Goal: Transaction & Acquisition: Purchase product/service

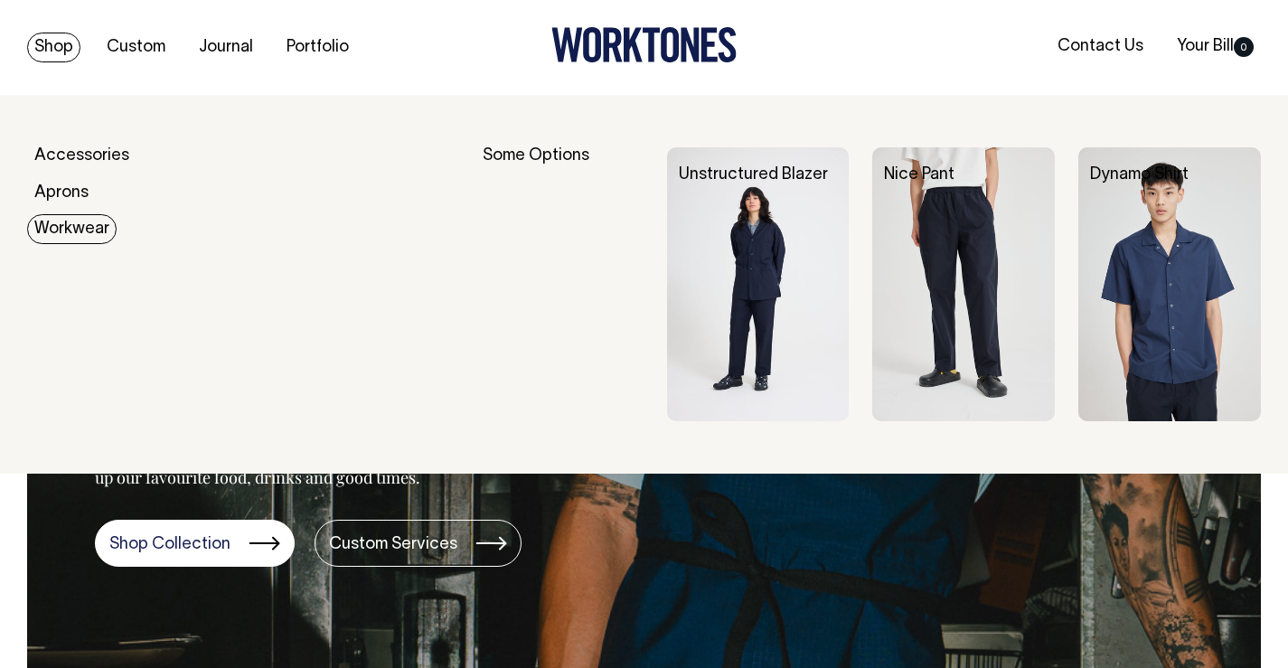
click at [65, 229] on link "Workwear" at bounding box center [71, 229] width 89 height 30
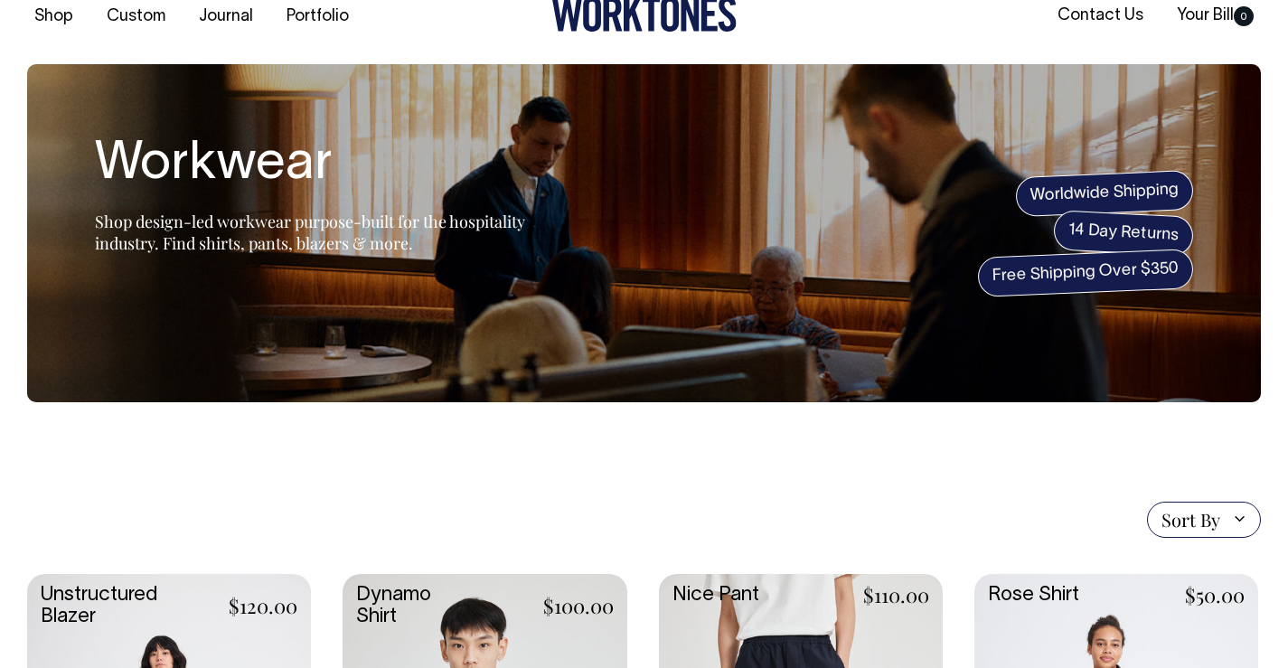
scroll to position [30, 0]
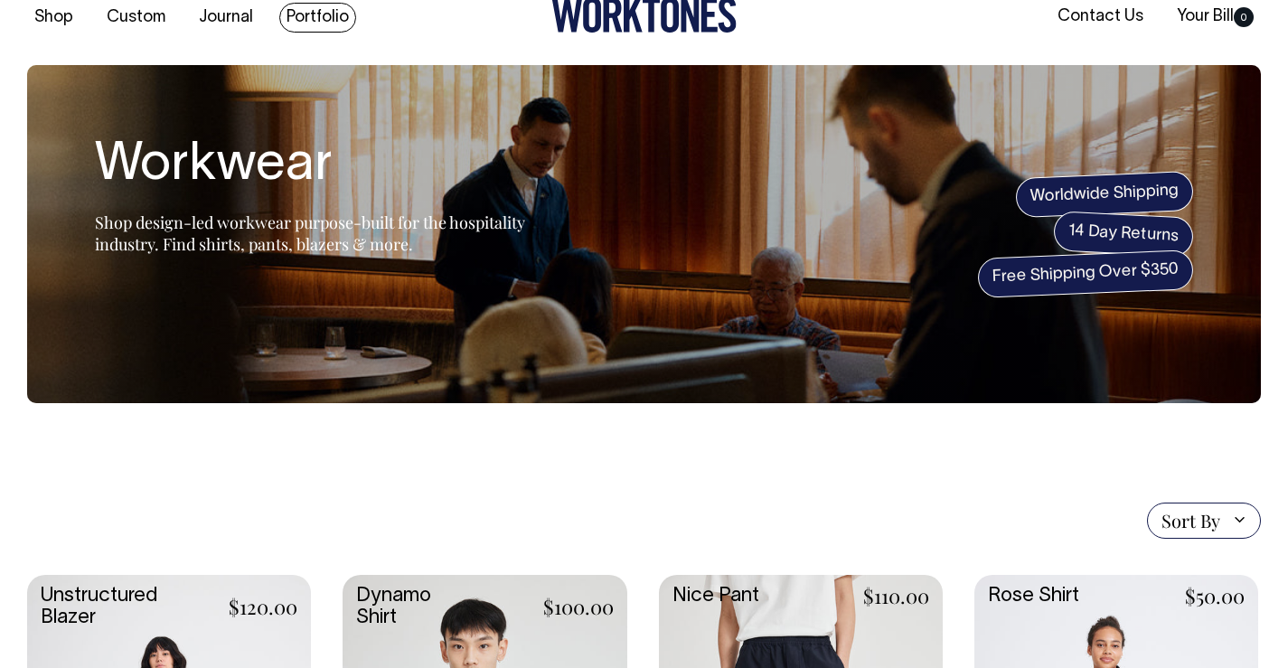
click at [326, 9] on link "Portfolio" at bounding box center [317, 18] width 77 height 30
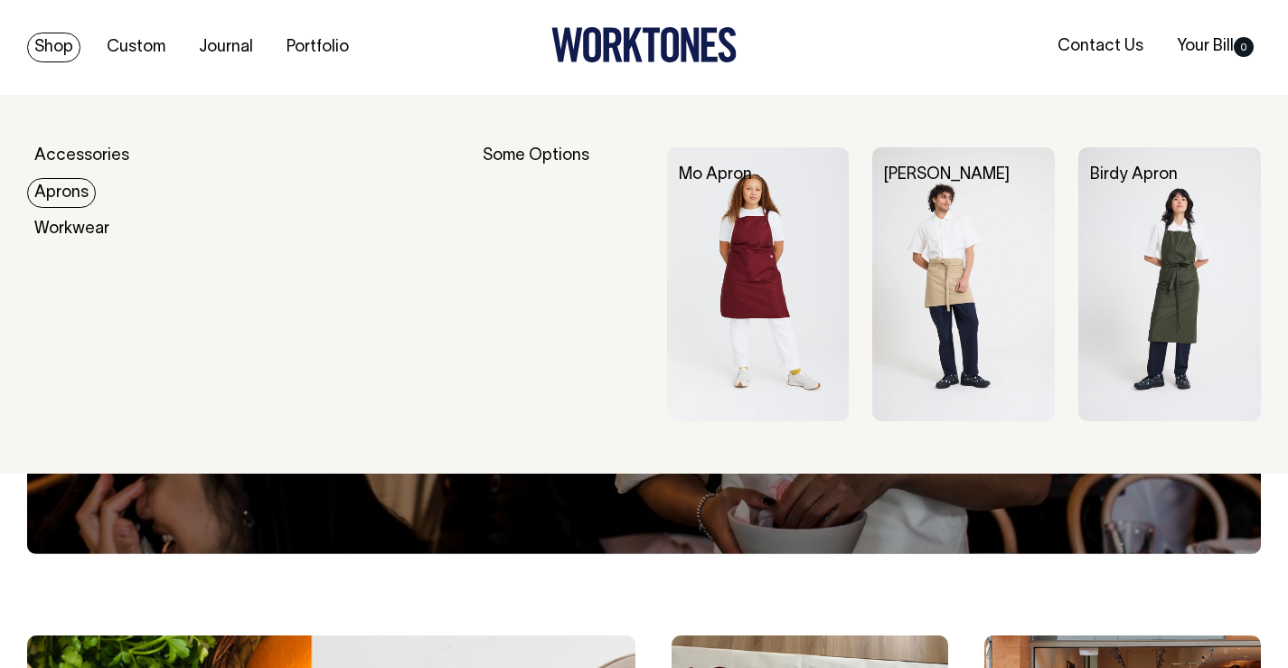
click at [71, 193] on link "Aprons" at bounding box center [61, 193] width 69 height 30
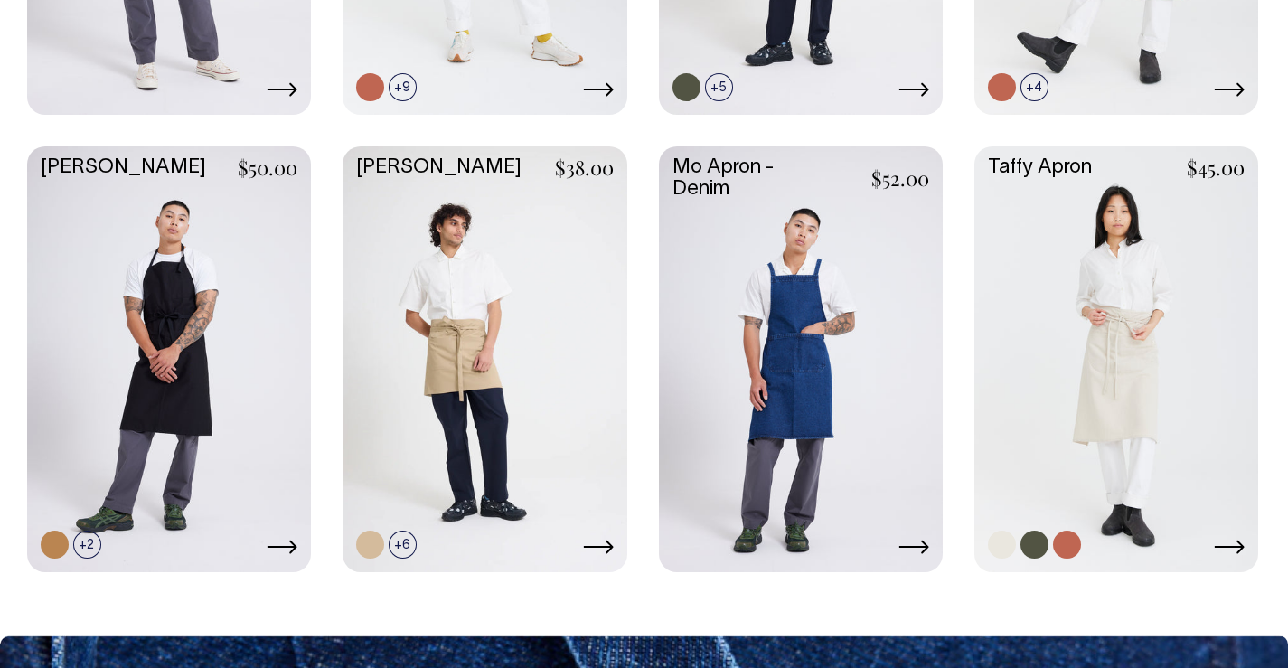
scroll to position [866, 0]
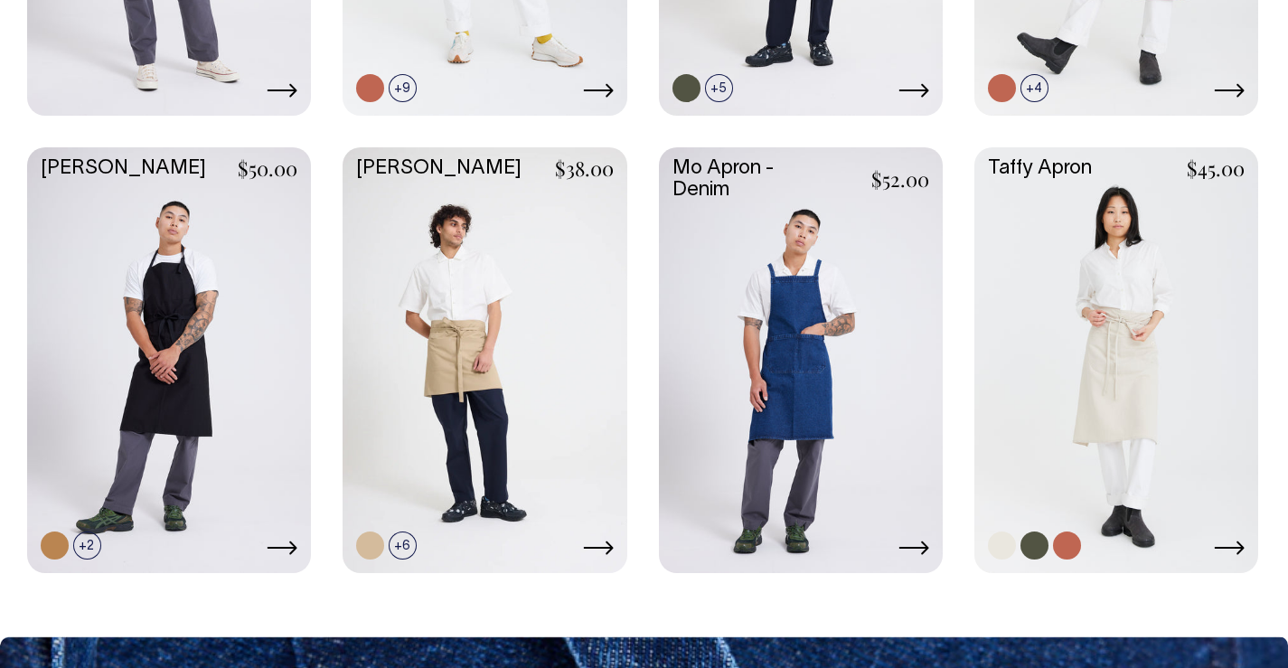
click at [1189, 423] on link at bounding box center [1116, 358] width 284 height 422
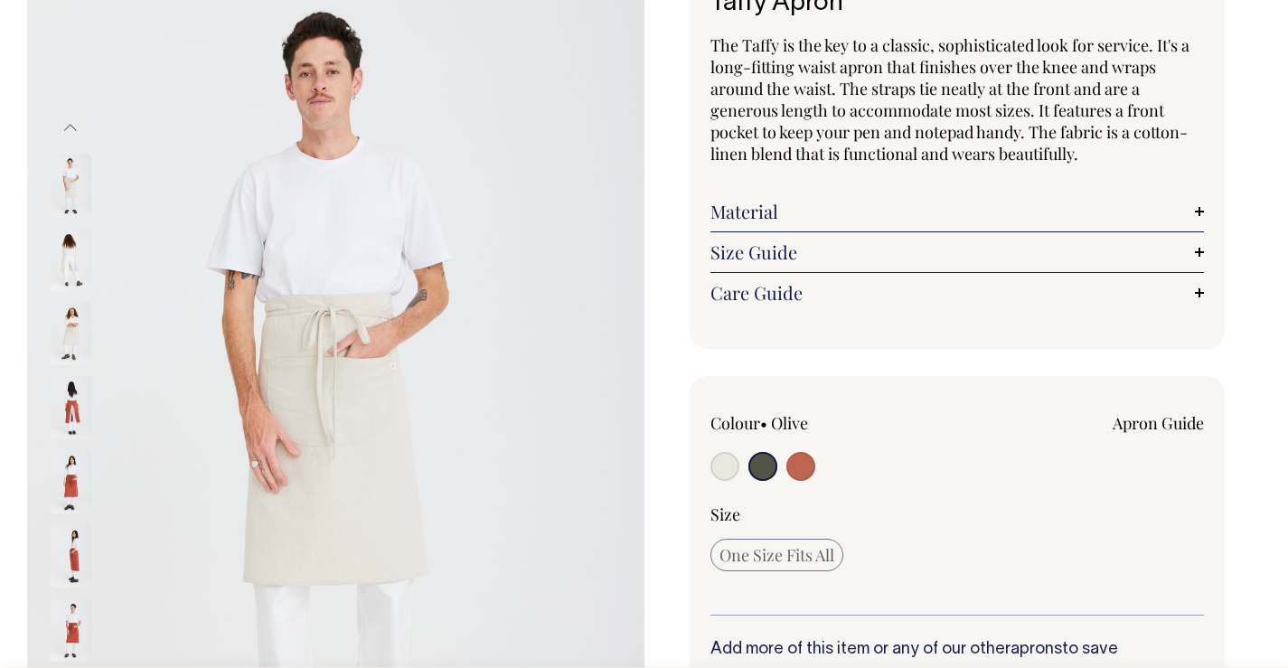
scroll to position [149, 0]
click at [70, 266] on img at bounding box center [71, 260] width 41 height 63
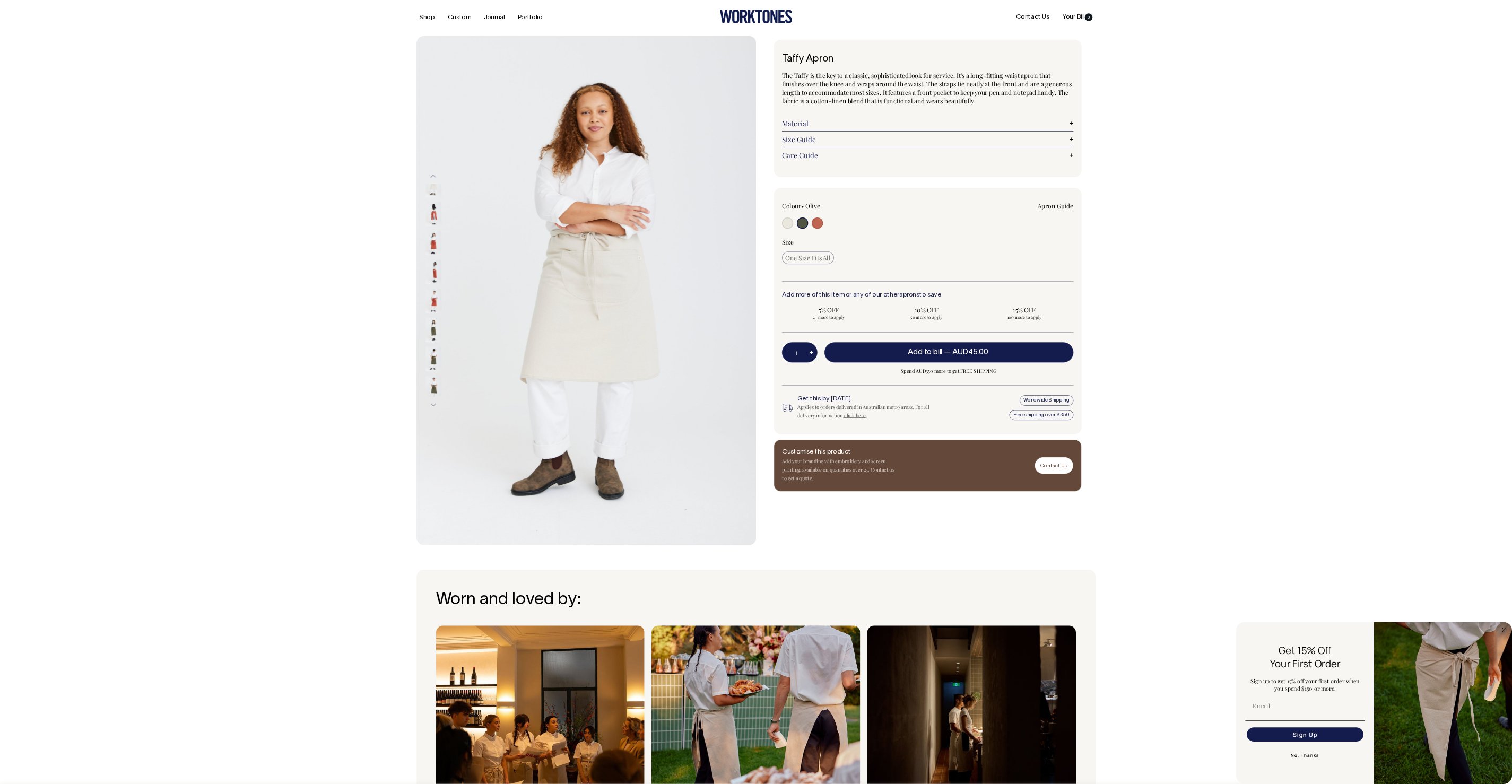
scroll to position [0, 0]
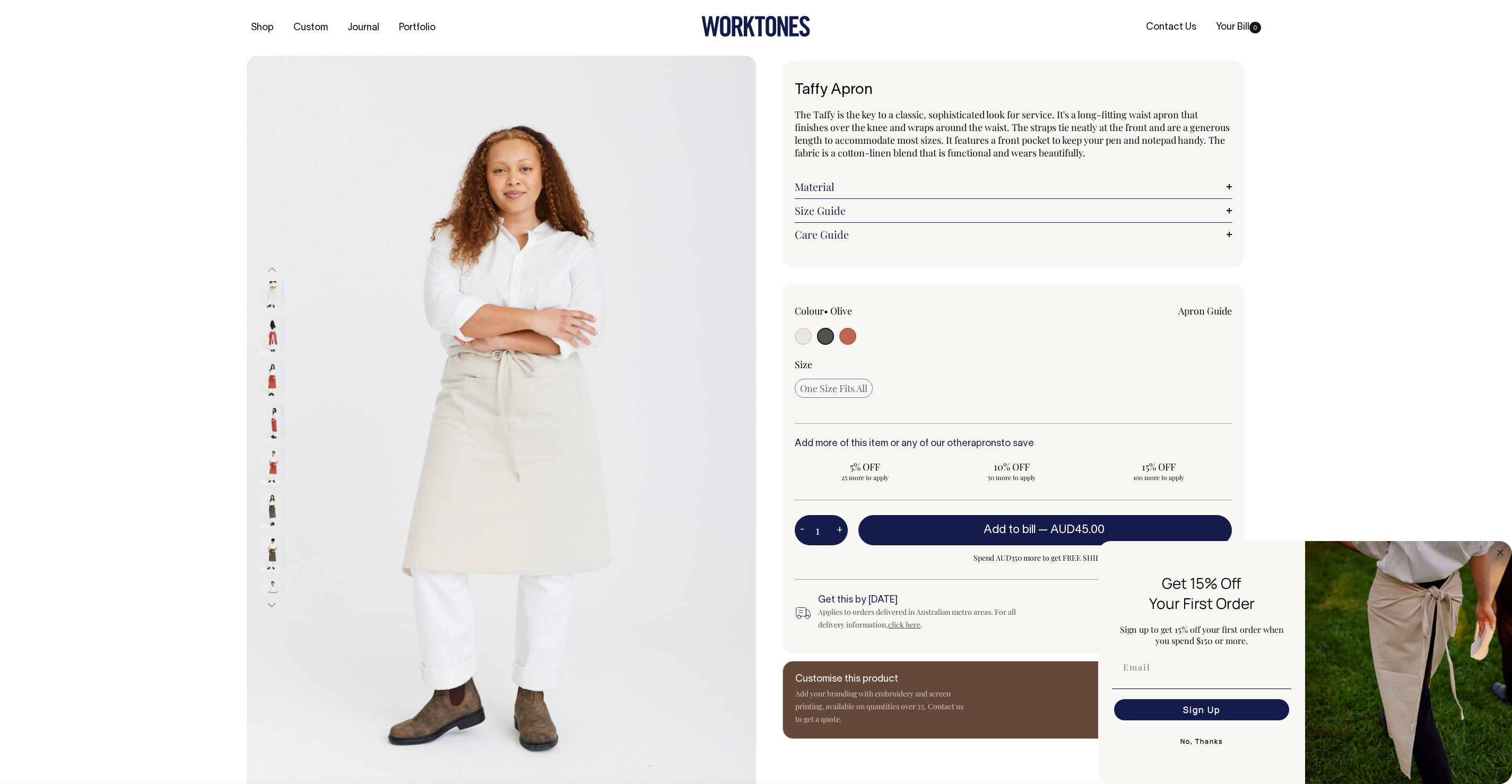
click at [271, 306] on img at bounding box center [272, 292] width 24 height 37
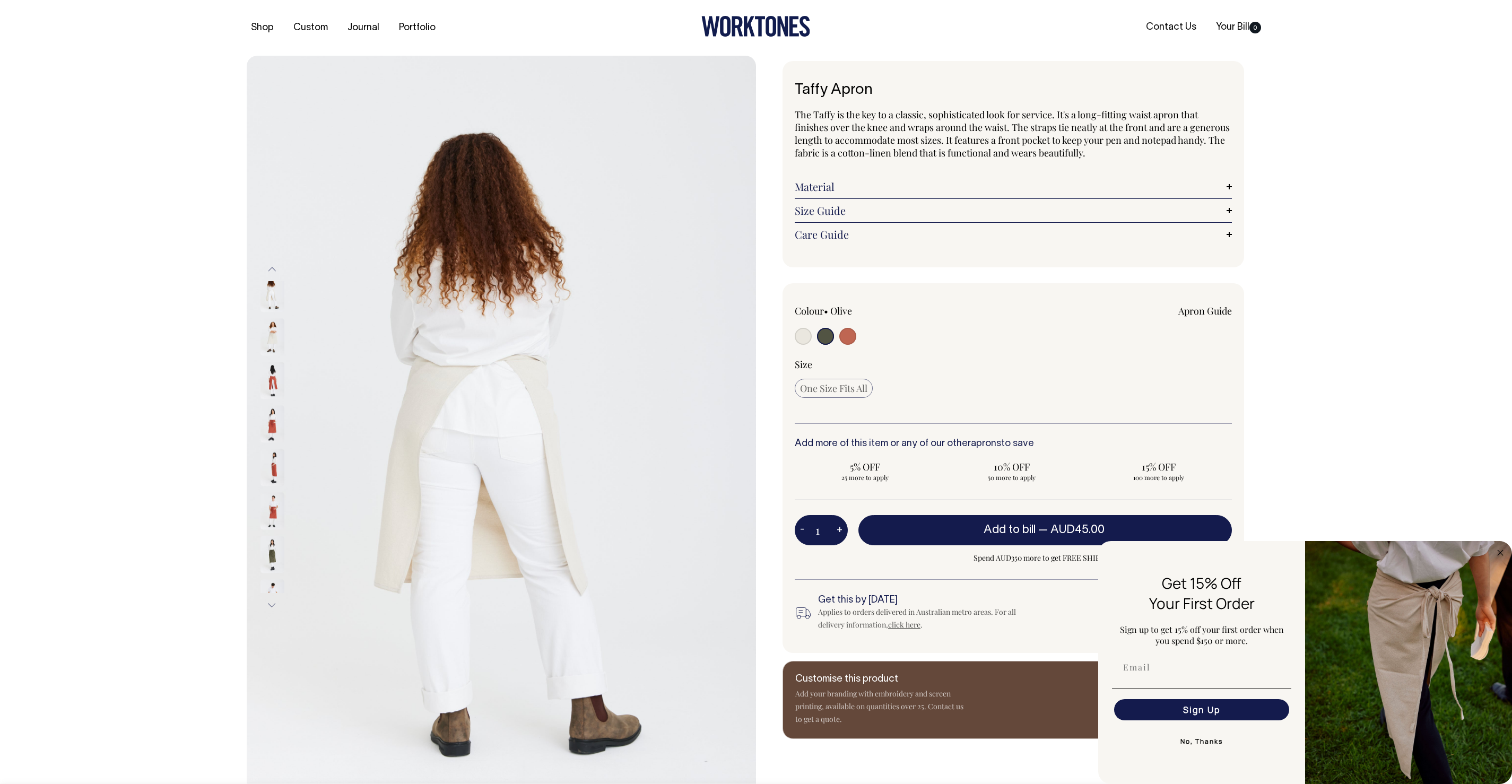
click at [268, 272] on button "Previous" at bounding box center [272, 269] width 16 height 24
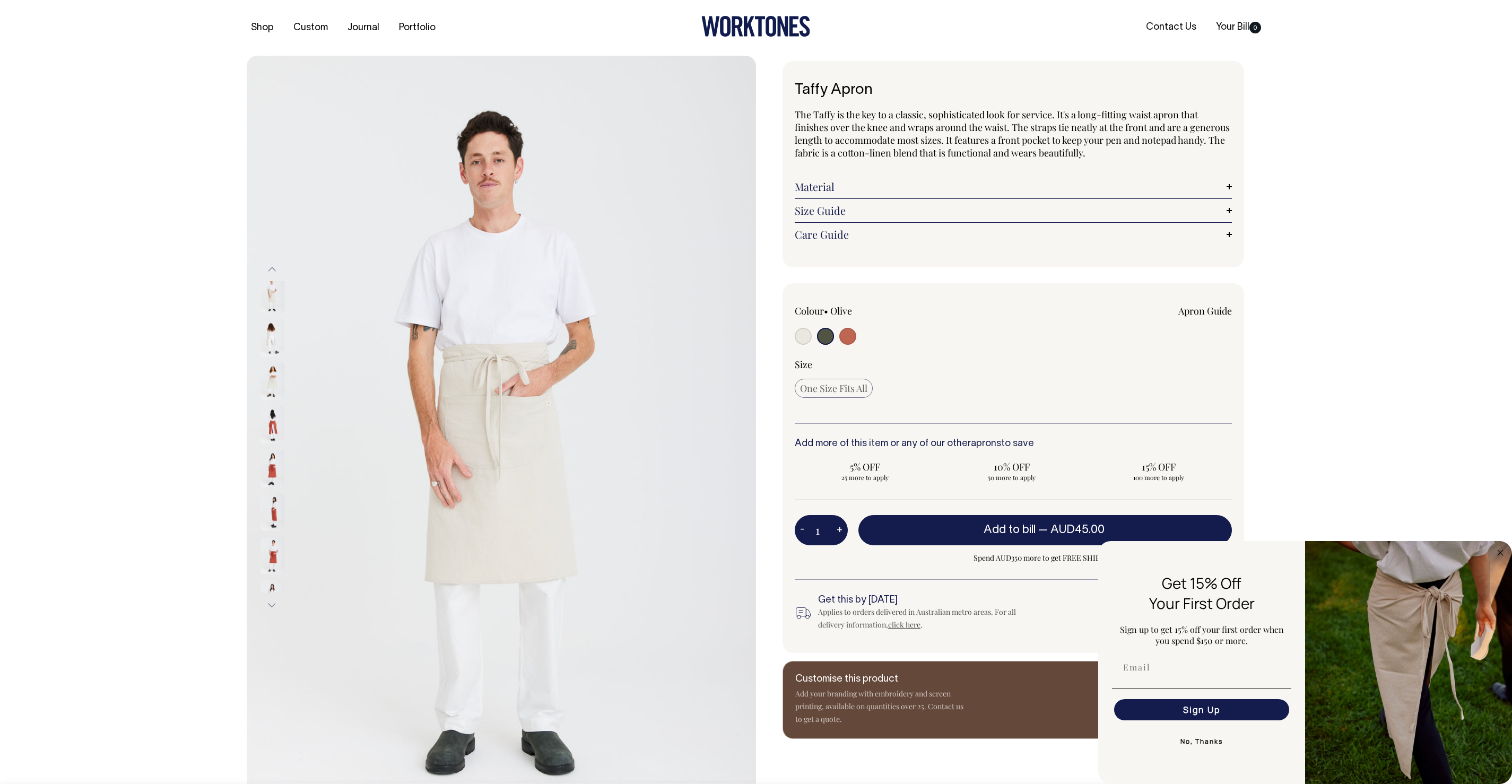
click at [268, 272] on button "Previous" at bounding box center [272, 269] width 16 height 24
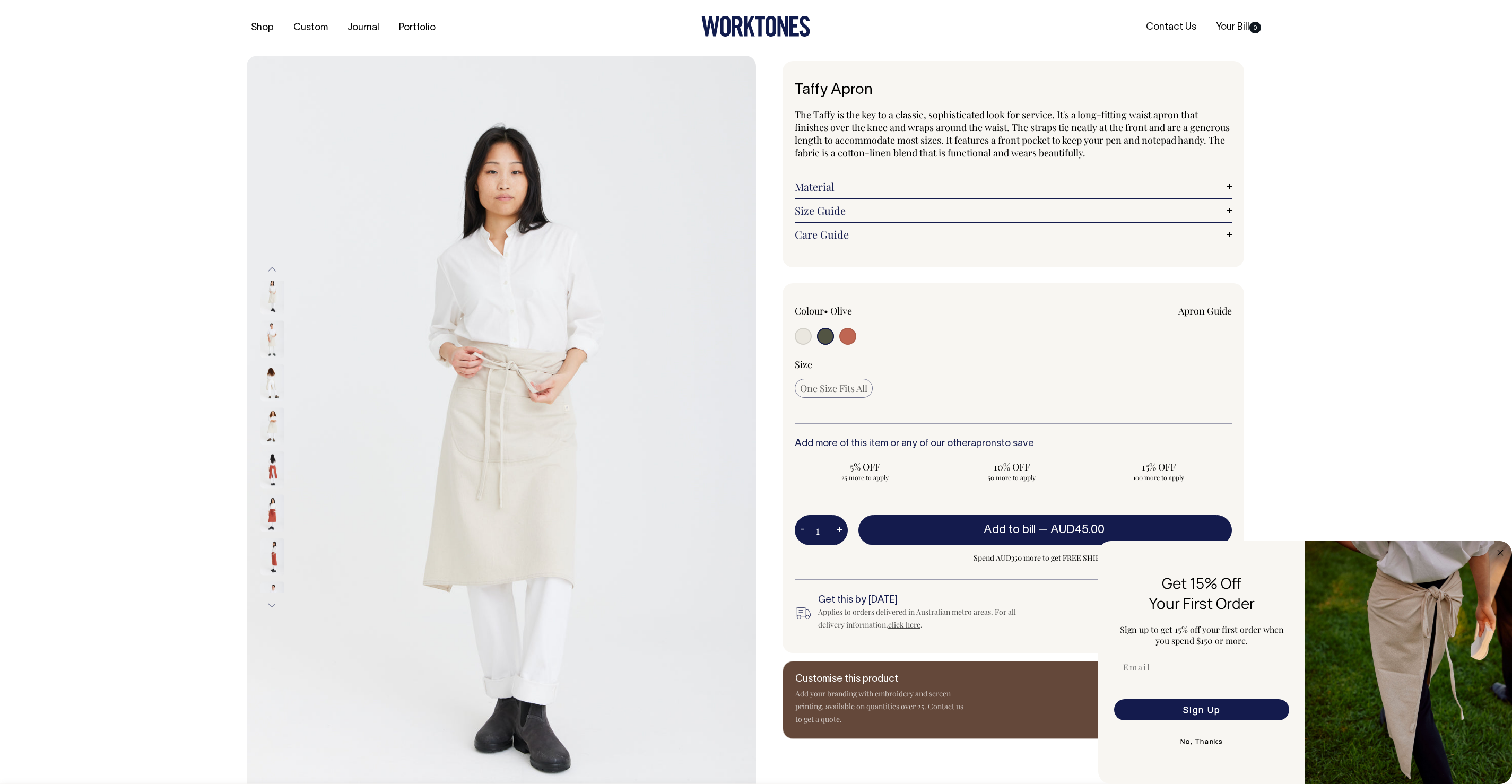
click at [271, 269] on button "Previous" at bounding box center [272, 269] width 16 height 24
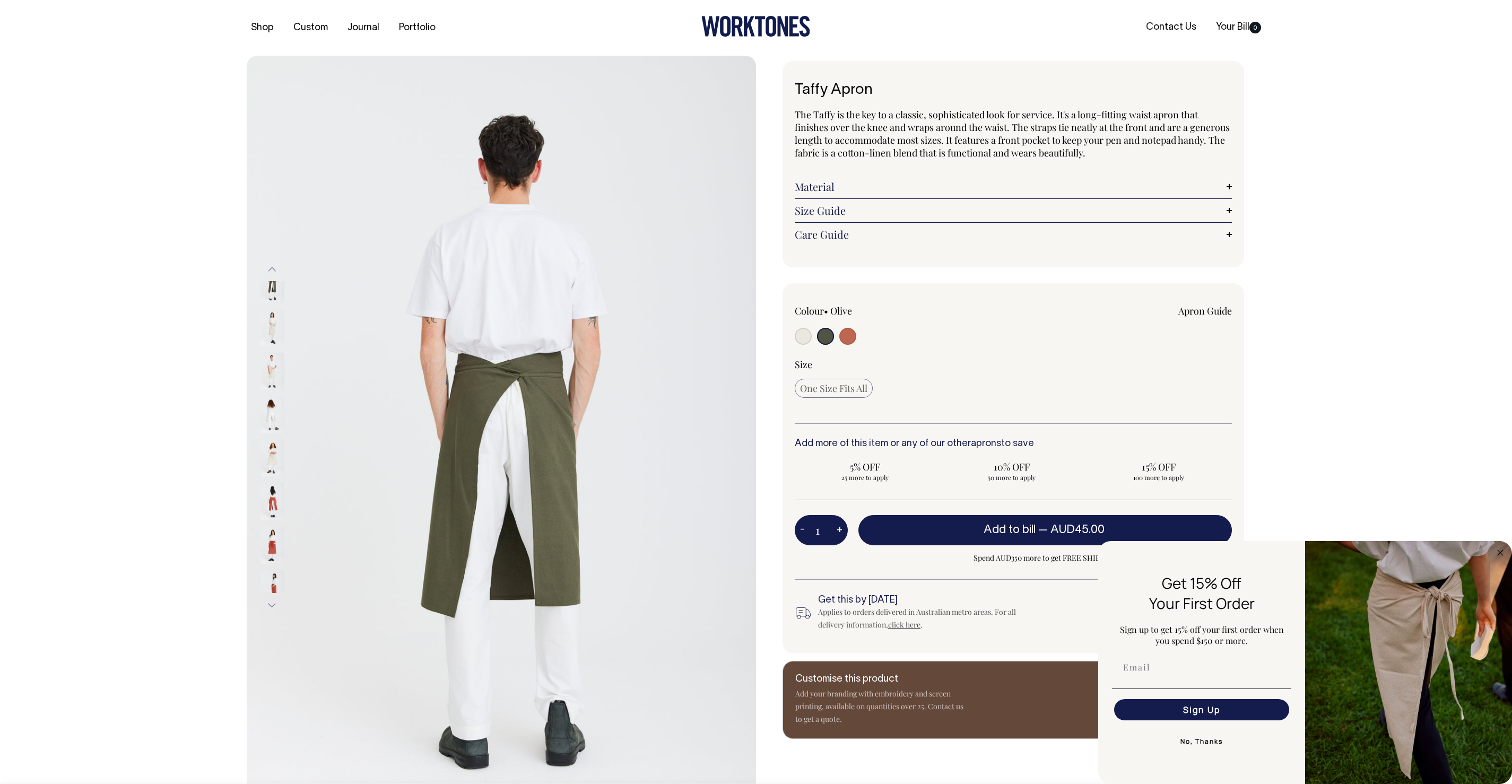
click at [271, 269] on button "Previous" at bounding box center [272, 269] width 16 height 24
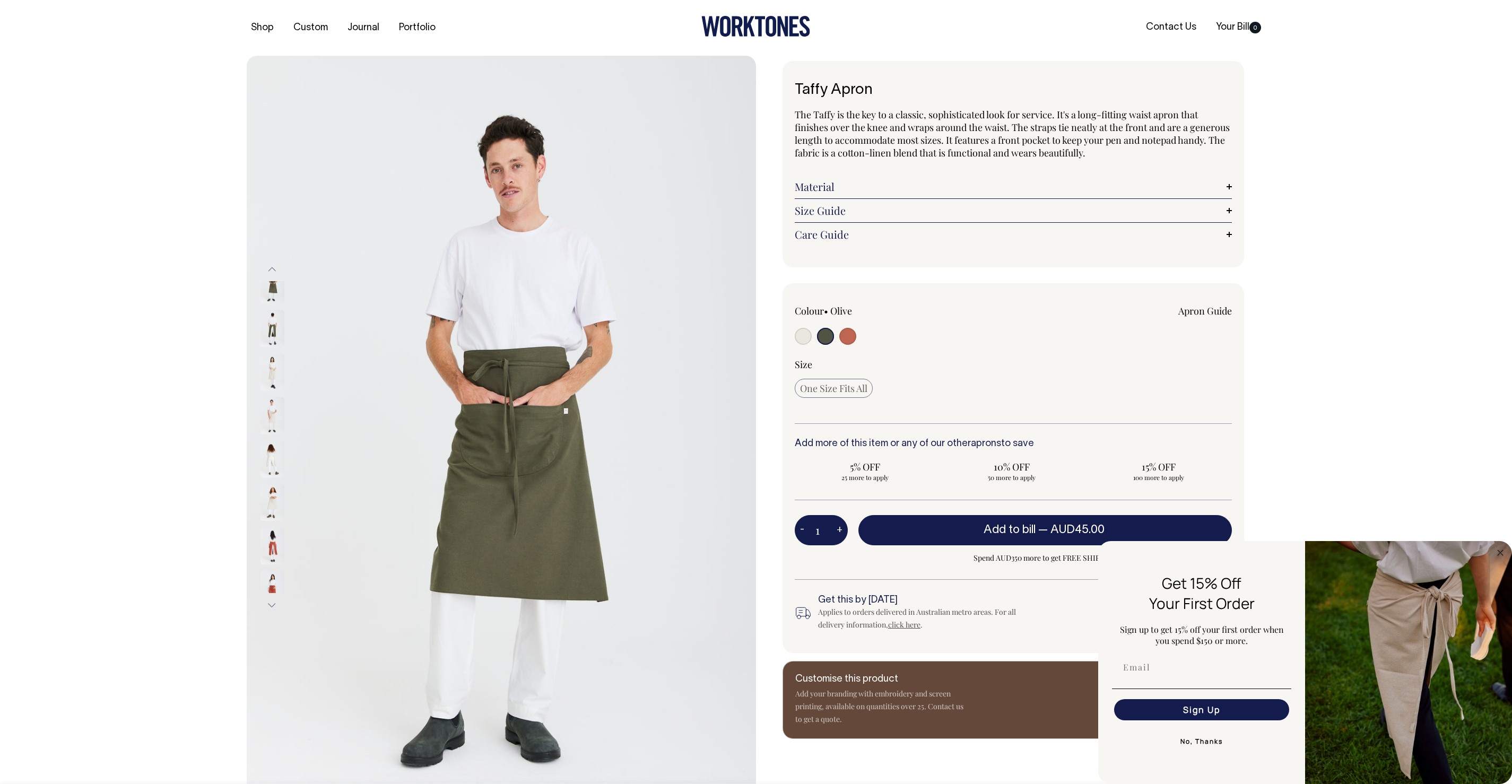
click at [271, 269] on button "Previous" at bounding box center [272, 269] width 16 height 24
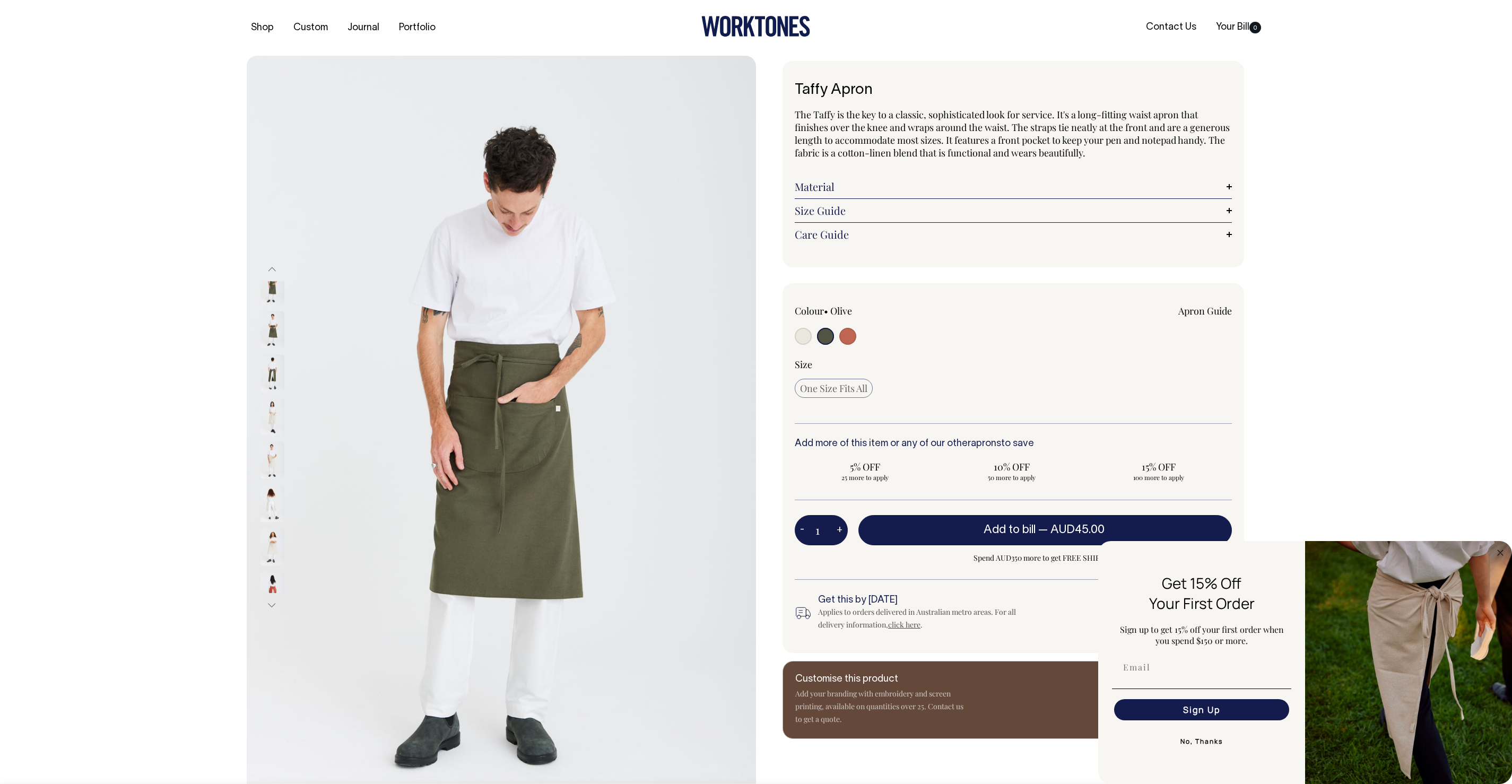
click at [755, 336] on input "radio" at bounding box center [803, 336] width 17 height 17
radio input "true"
radio input "false"
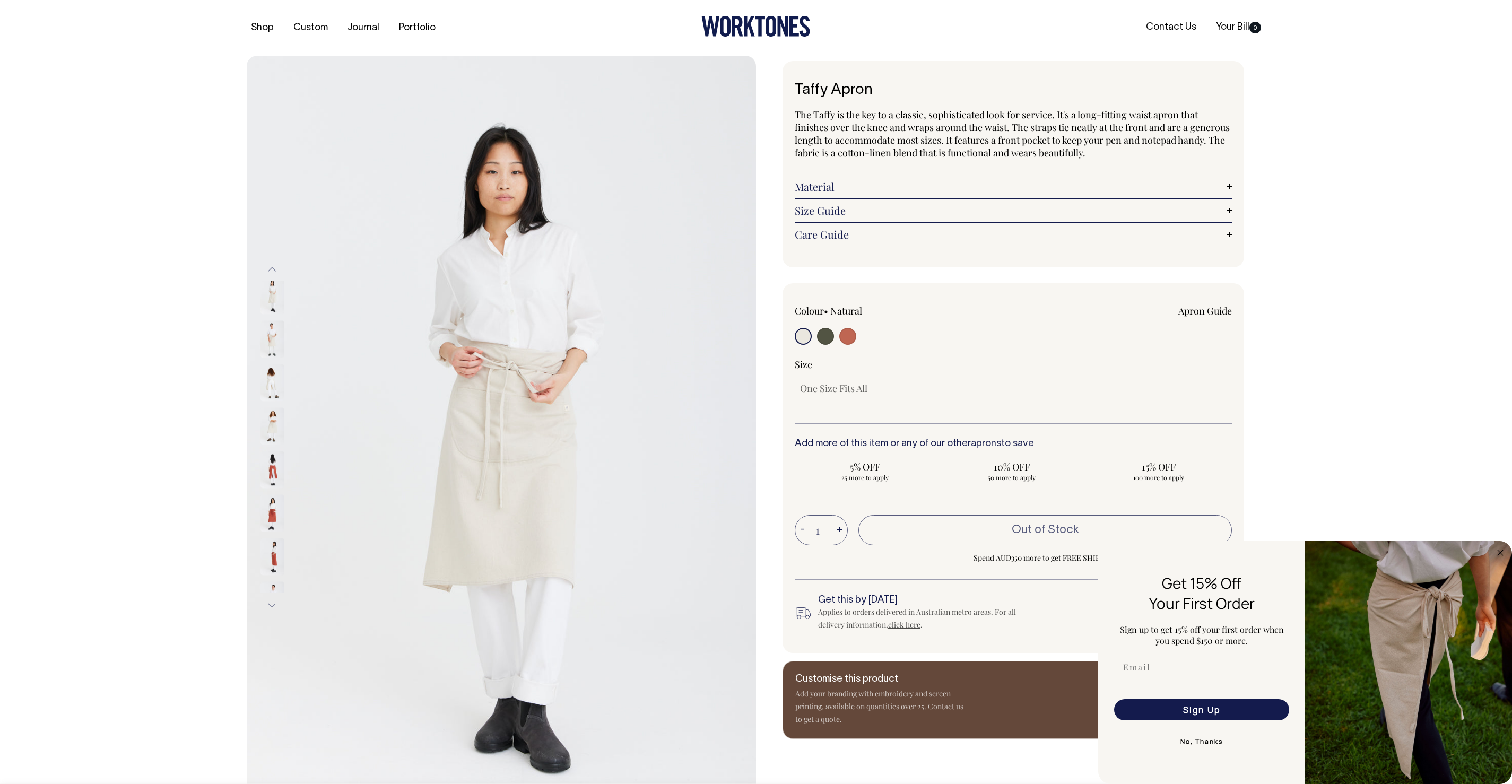
click at [268, 352] on img at bounding box center [272, 339] width 24 height 37
